Goal: Information Seeking & Learning: Learn about a topic

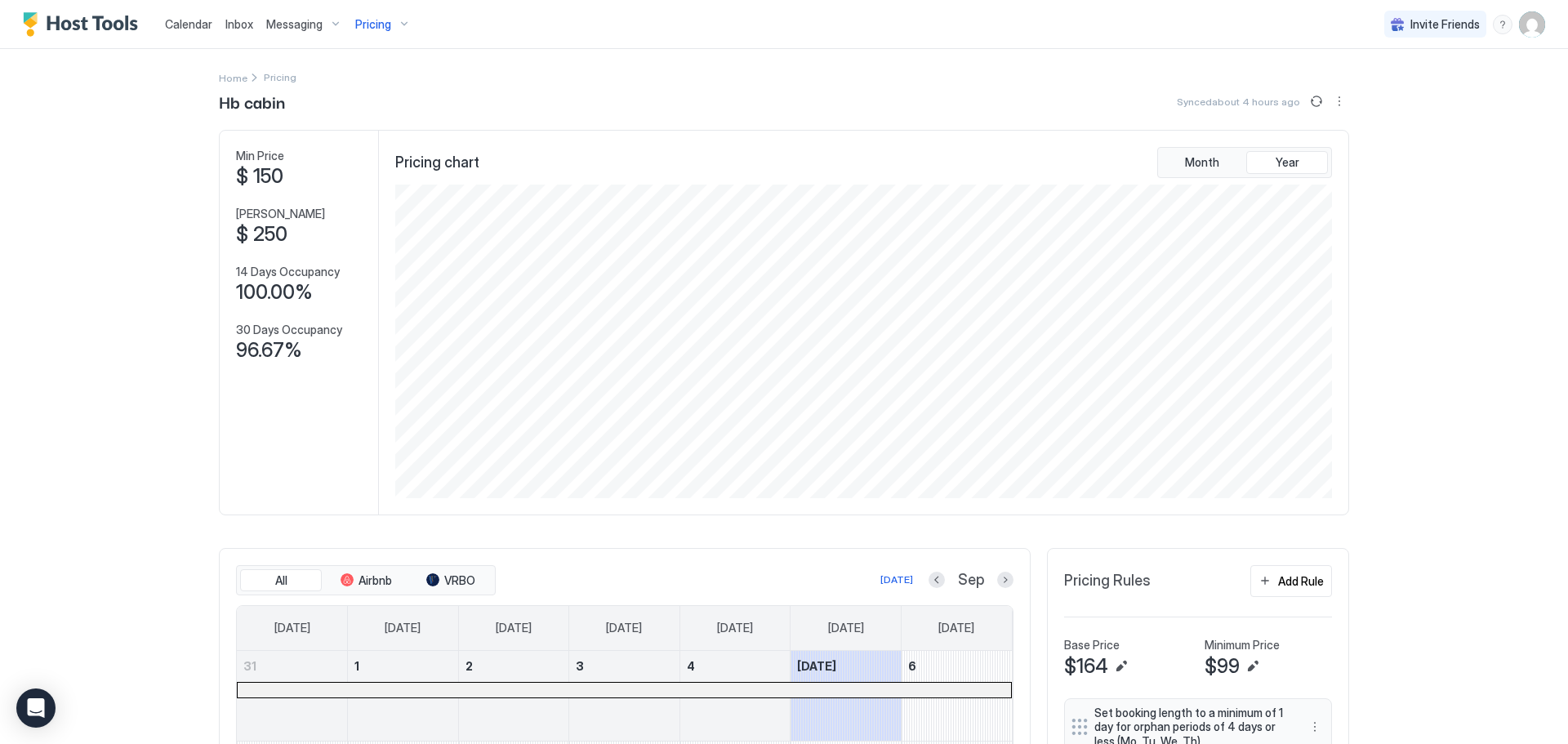
click at [396, 24] on div "Pricing" at bounding box center [382, 24] width 69 height 28
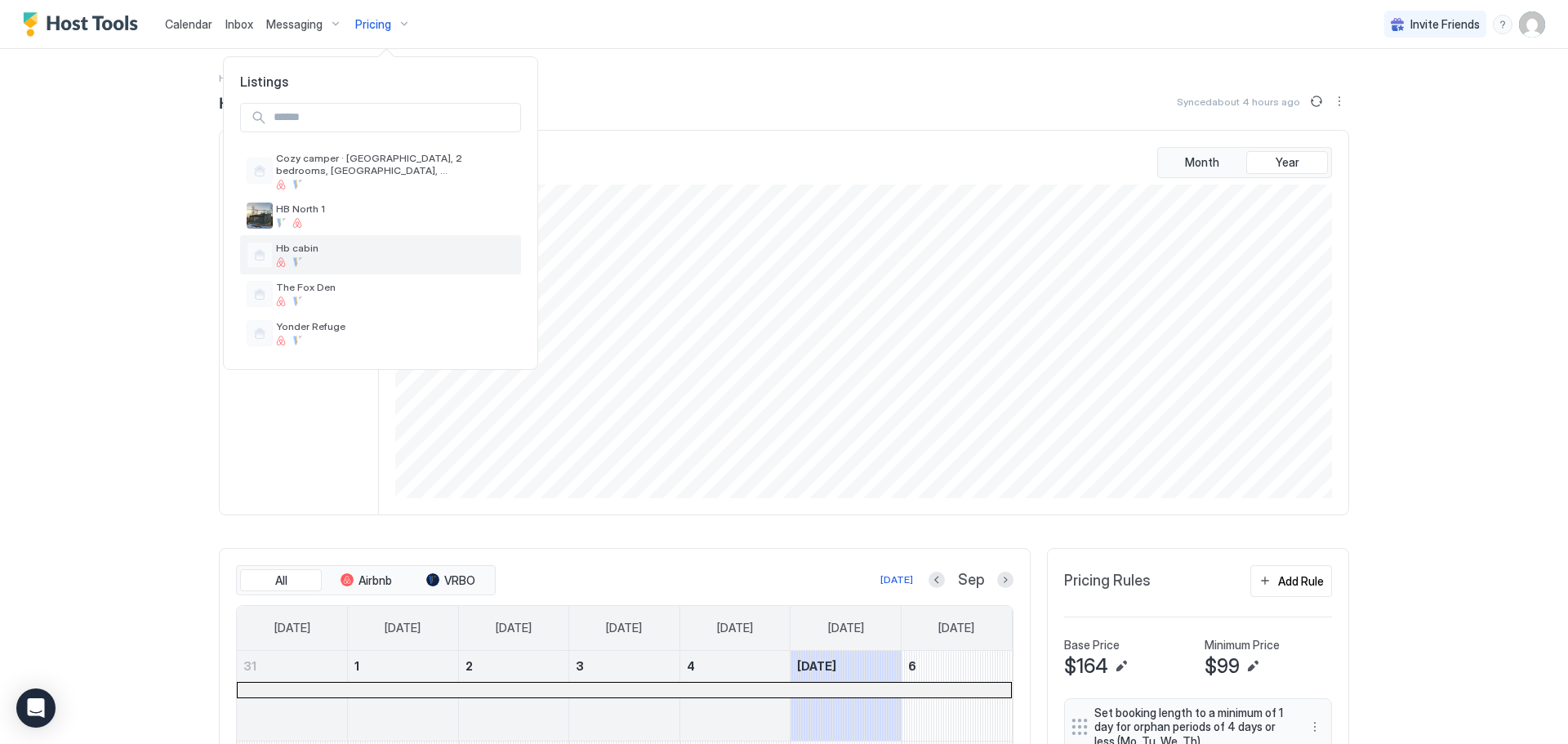
click at [299, 252] on span "Hb cabin" at bounding box center [395, 247] width 238 height 13
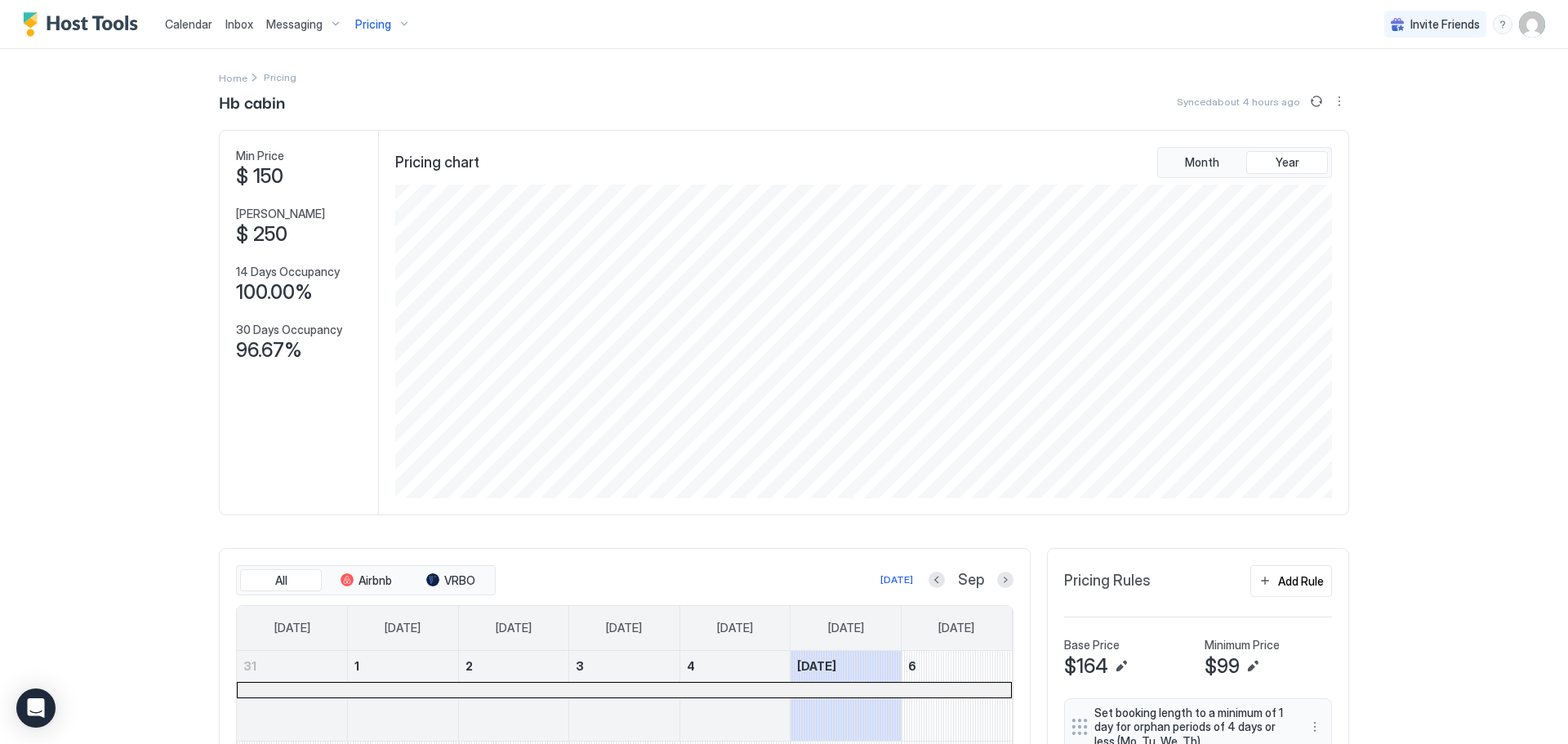
click at [378, 27] on span "Pricing" at bounding box center [373, 24] width 36 height 14
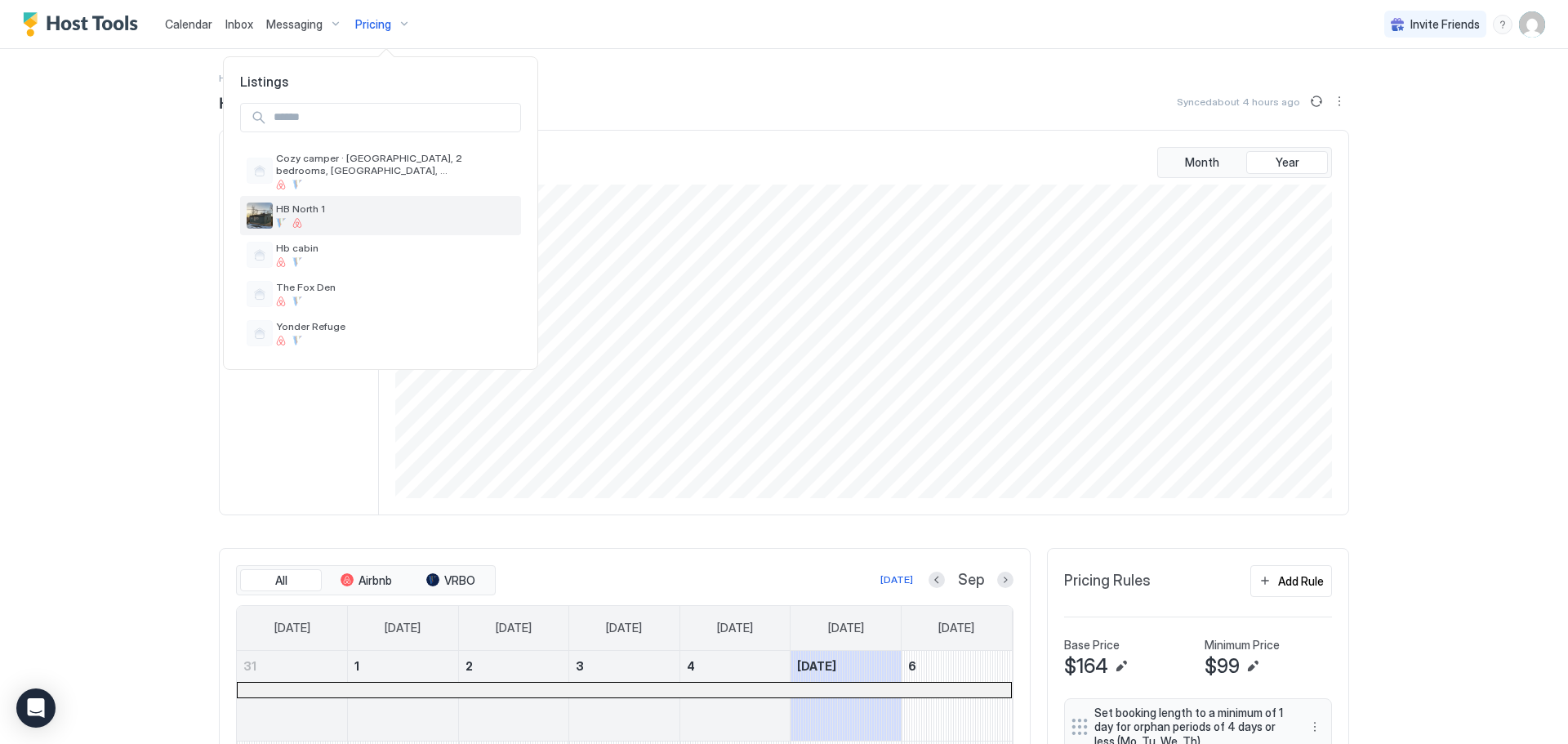
click at [334, 210] on span "HB North 1" at bounding box center [395, 208] width 238 height 13
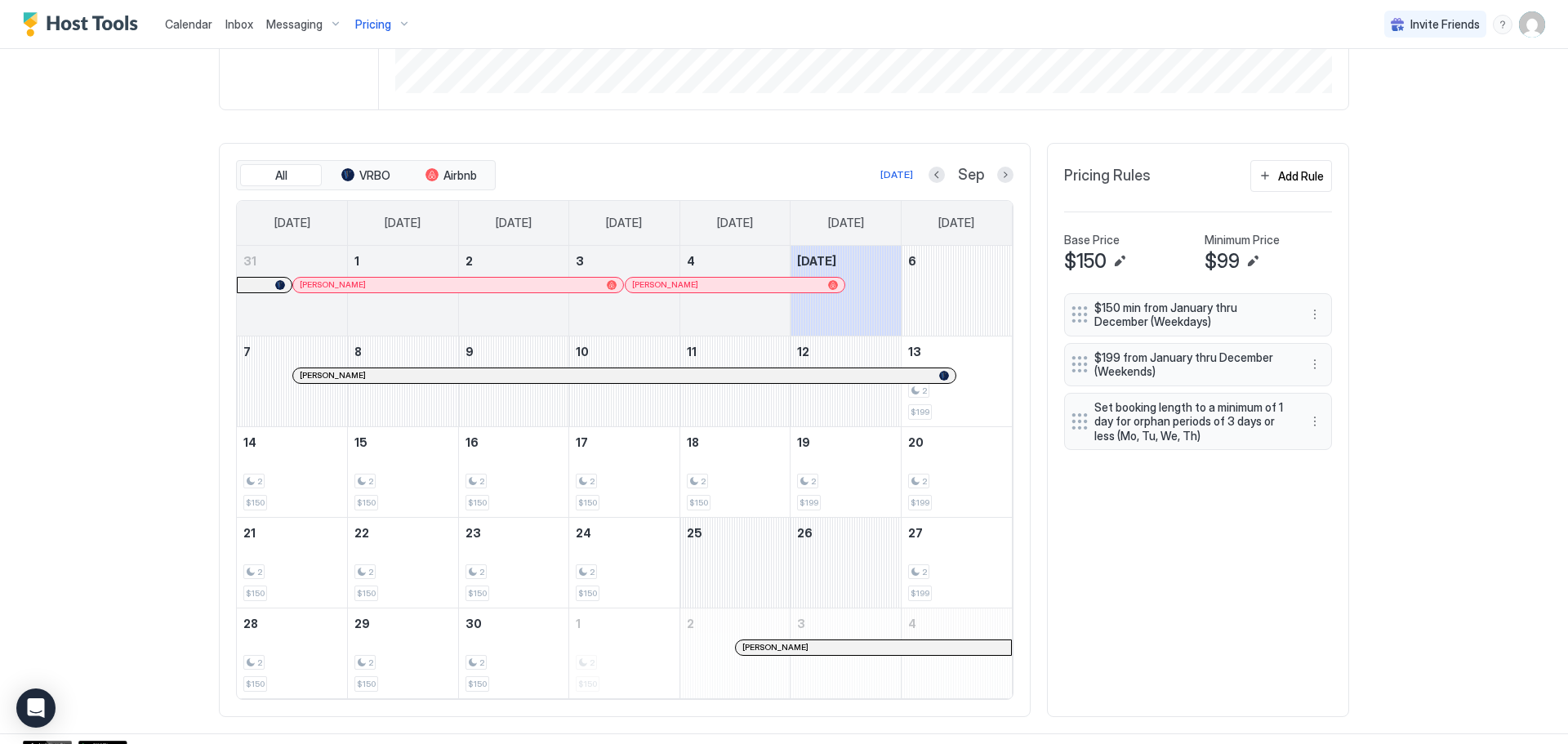
scroll to position [424, 0]
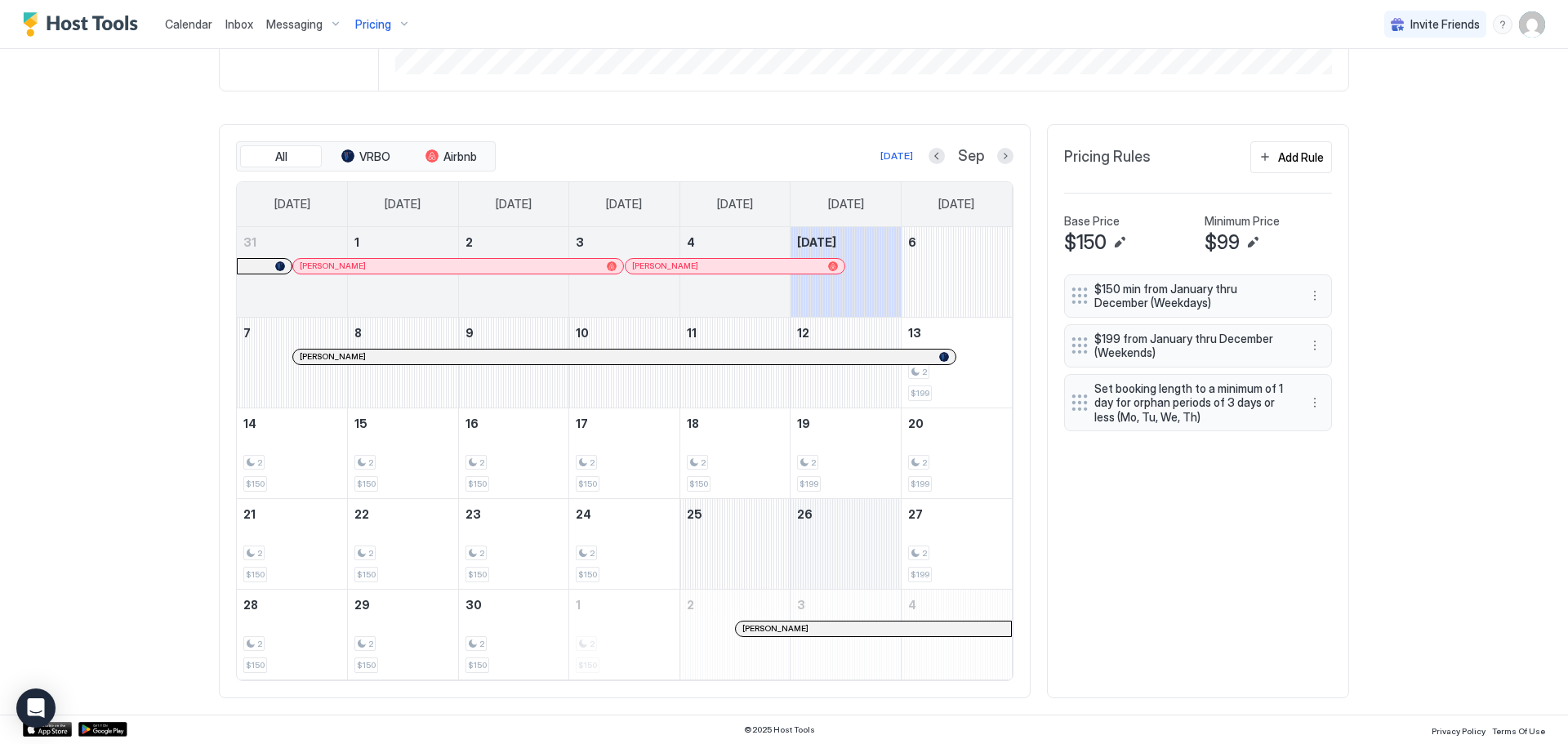
click at [845, 559] on div "September 26, 2025" at bounding box center [846, 543] width 110 height 90
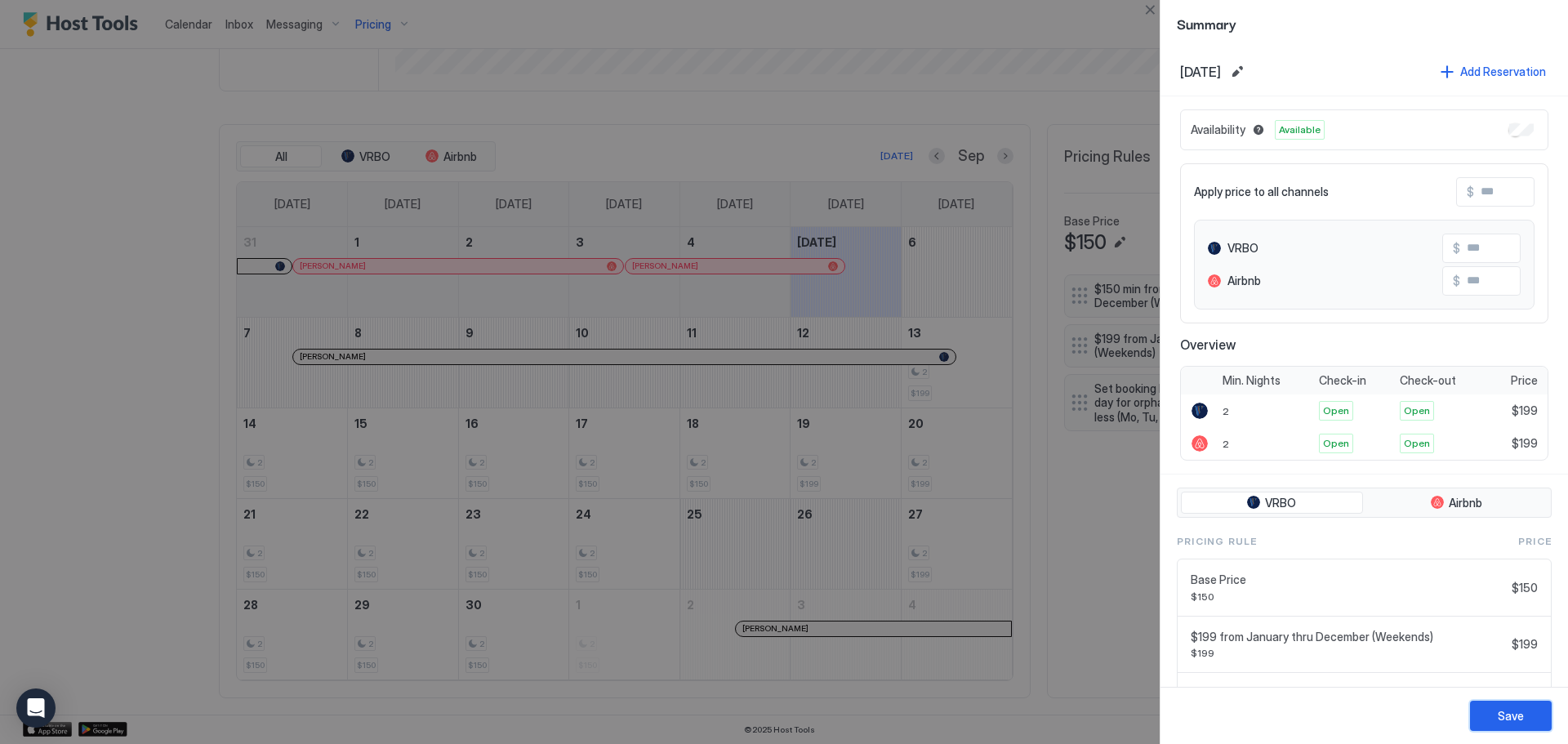
click at [1512, 716] on div "Save" at bounding box center [1510, 715] width 26 height 17
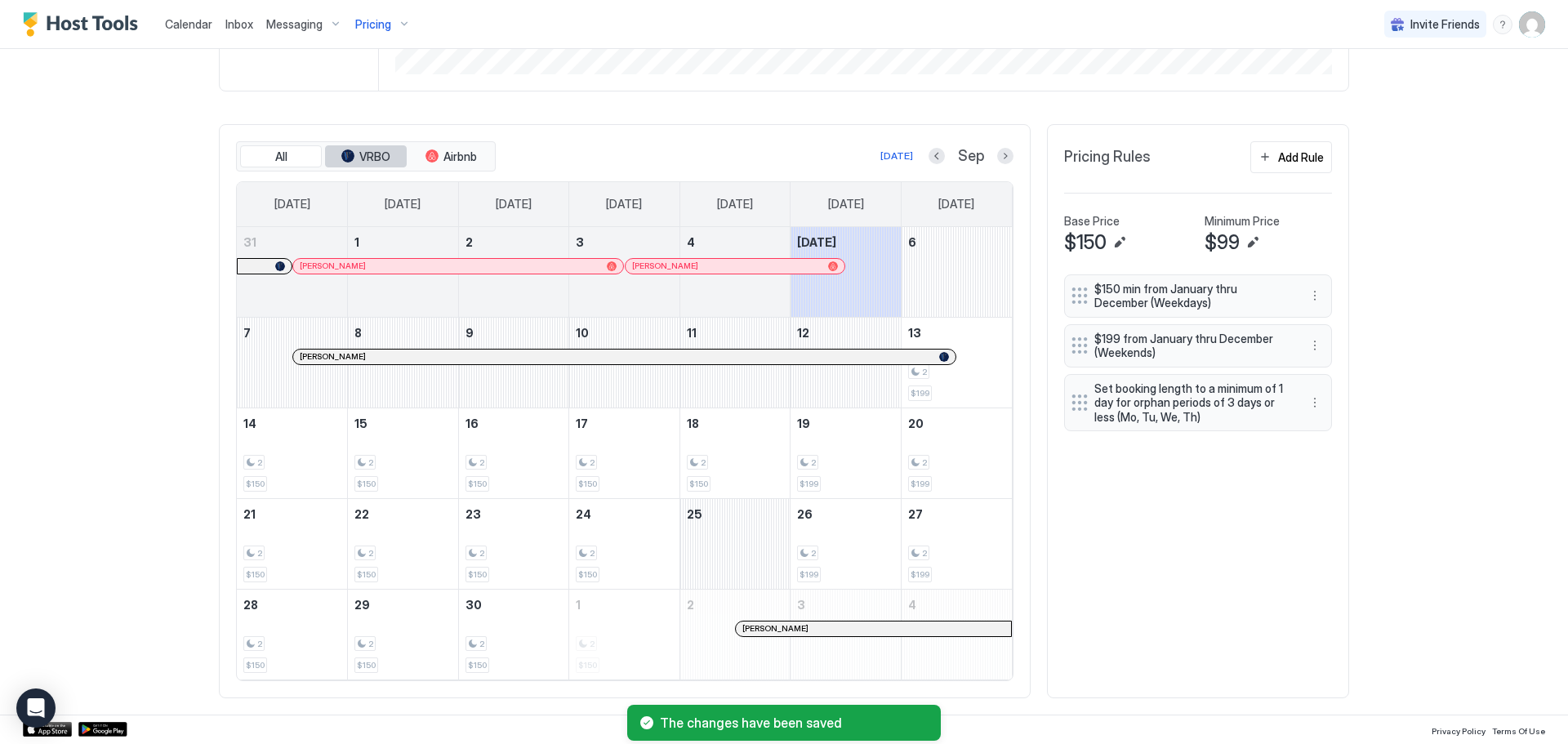
click at [364, 157] on span "VRBO" at bounding box center [375, 156] width 31 height 14
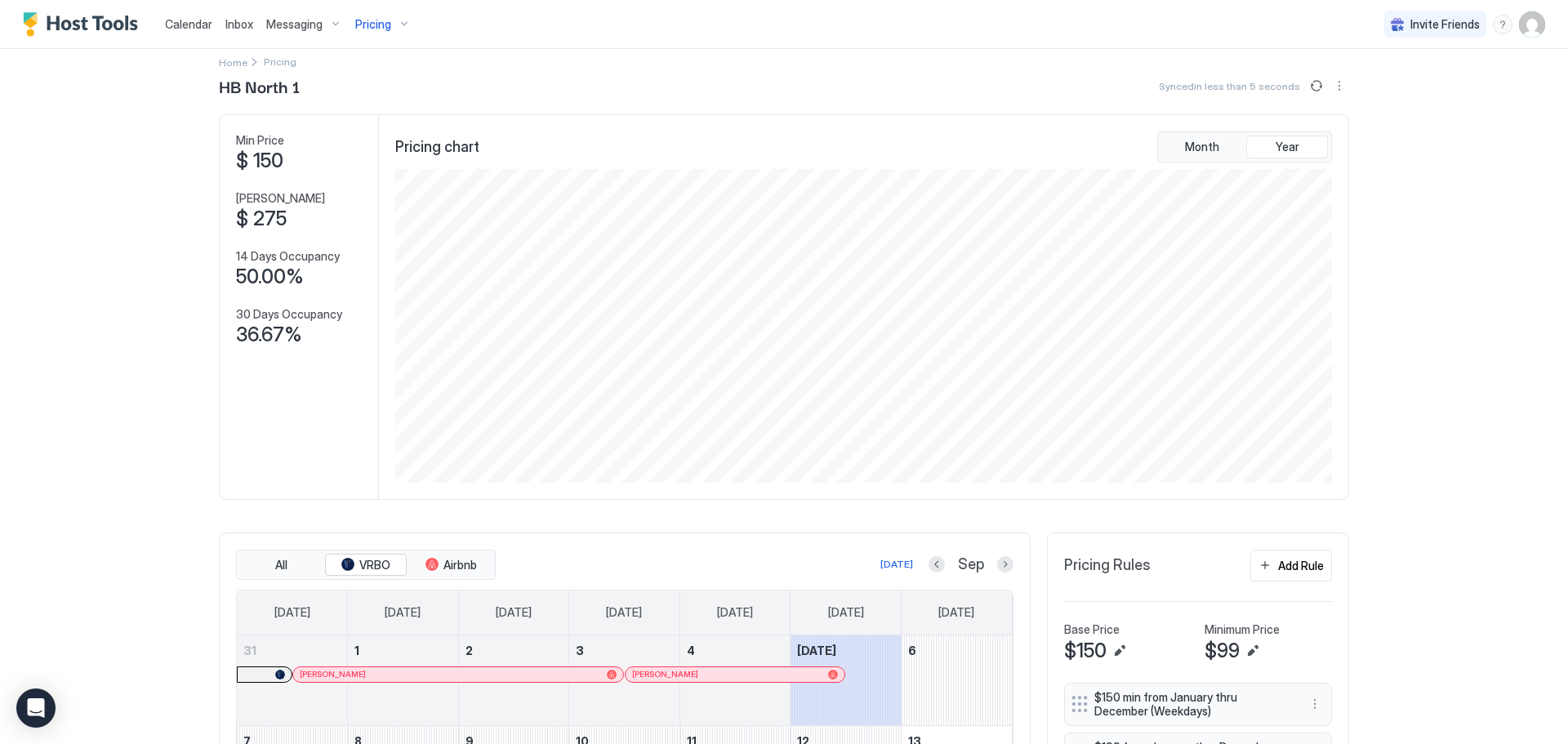
scroll to position [0, 0]
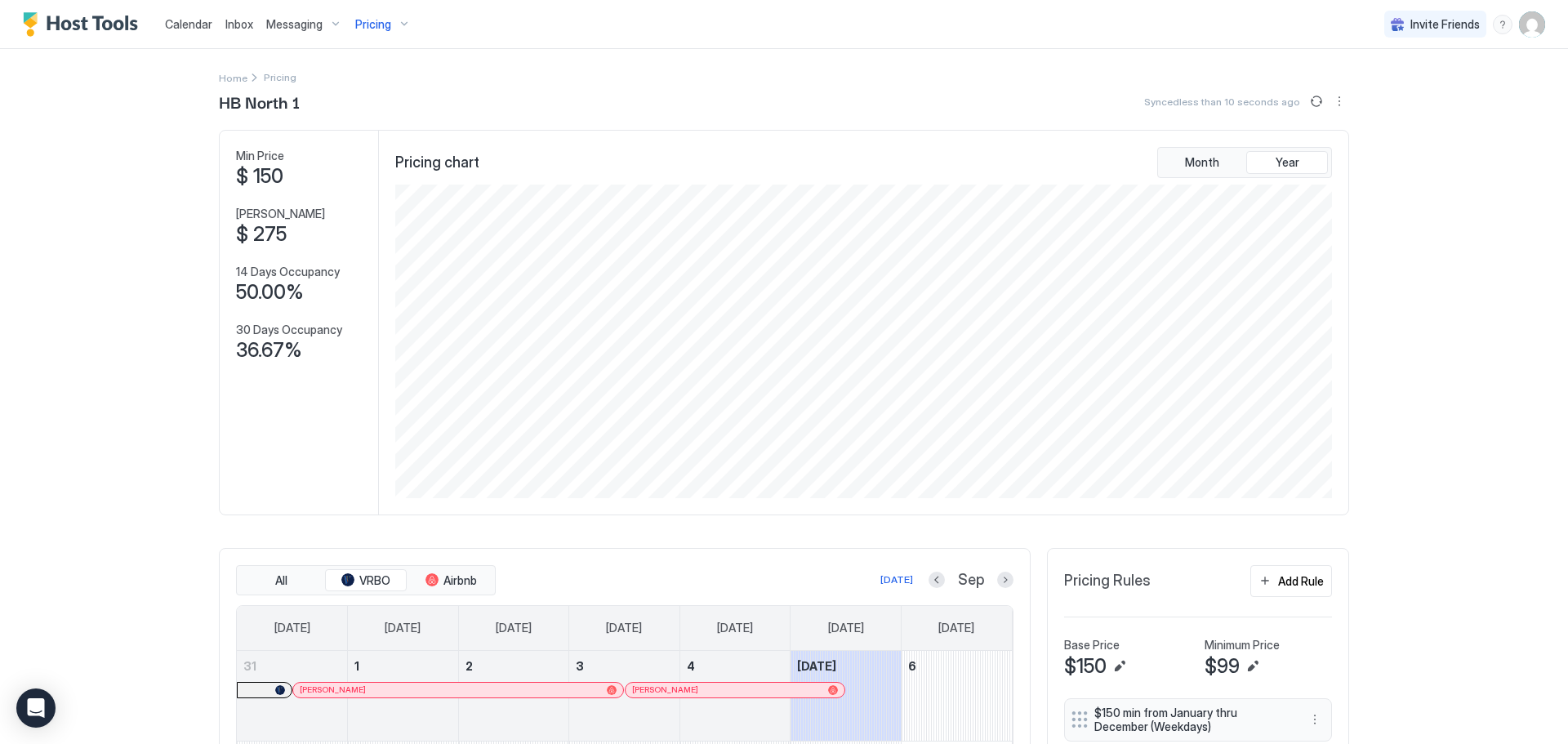
click at [1522, 30] on img "User profile" at bounding box center [1531, 24] width 26 height 26
click at [1454, 199] on div at bounding box center [784, 372] width 1568 height 744
click at [119, 442] on div "Calendar Inbox Messaging Pricing Invite Friends DC Home Pricing HB North 1 Sync…" at bounding box center [784, 372] width 1568 height 744
